Goal: Find specific page/section: Find specific page/section

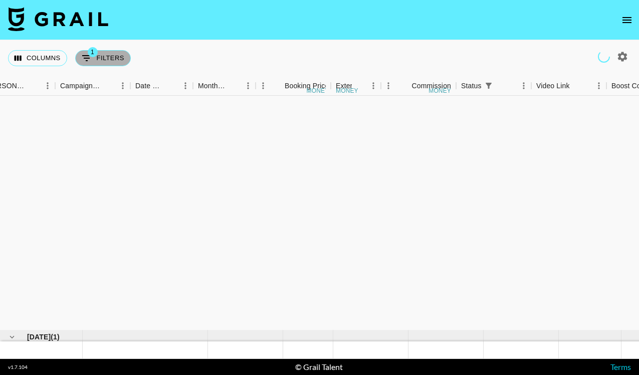
click at [101, 62] on button "1 Filters" at bounding box center [103, 58] width 56 height 16
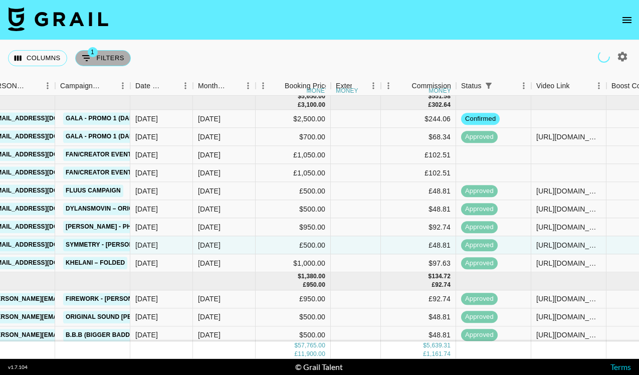
select select "status"
select select "isNotAnyOf"
select select "airtableId"
select select "talentName"
select select "campaign"
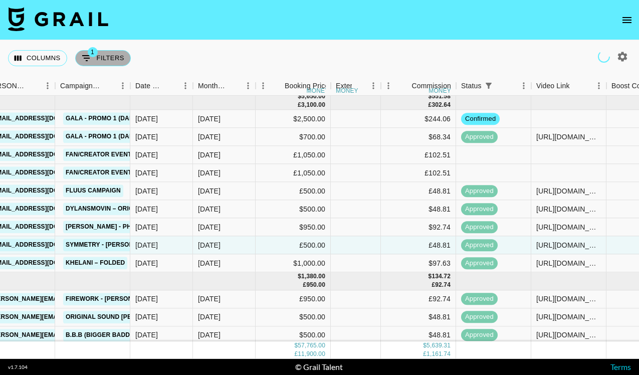
select select "status"
select select "purchaseOrder"
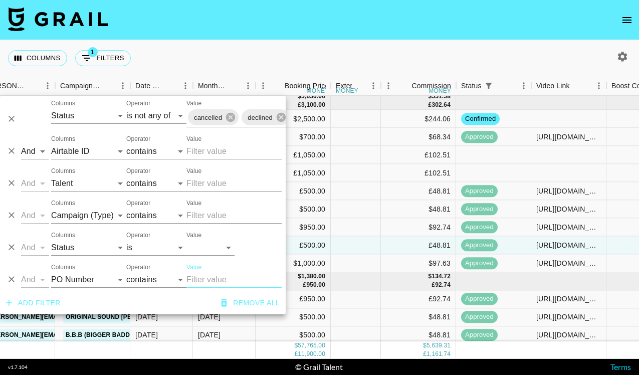
click at [463, 38] on nav at bounding box center [319, 20] width 639 height 40
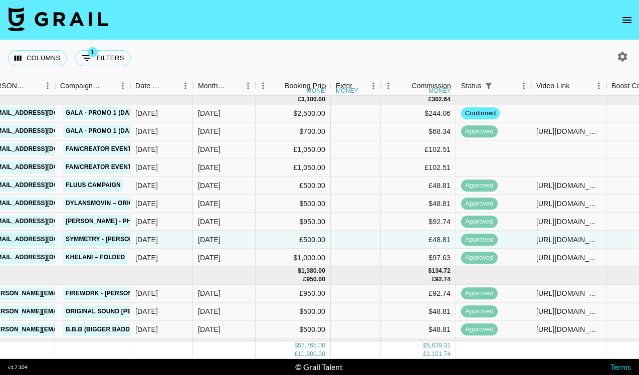
scroll to position [275, 429]
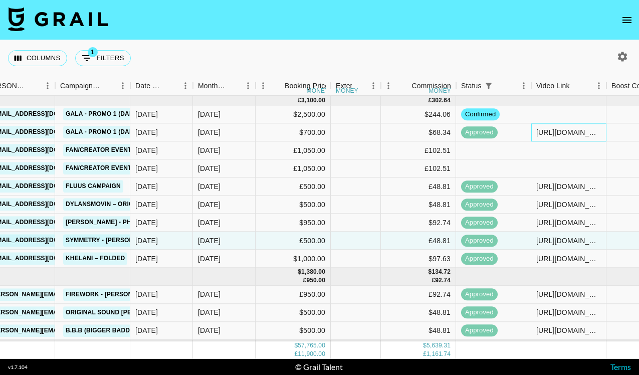
click at [567, 132] on div "[URL][DOMAIN_NAME]" at bounding box center [568, 132] width 65 height 10
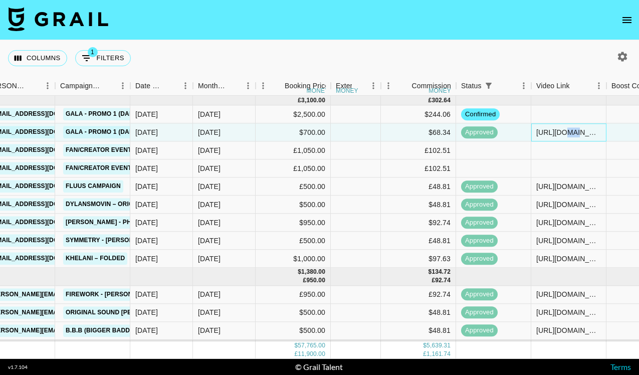
click at [567, 132] on div "[URL][DOMAIN_NAME]" at bounding box center [568, 132] width 65 height 10
click at [567, 132] on input "[URL][DOMAIN_NAME]" at bounding box center [569, 132] width 74 height 8
